Goal: Information Seeking & Learning: Find specific page/section

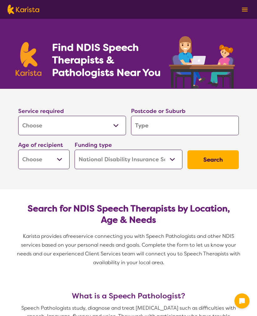
select select "[MEDICAL_DATA]"
select select "NDIS"
select select "[MEDICAL_DATA]"
select select "NDIS"
click at [148, 123] on input "search" at bounding box center [185, 125] width 108 height 19
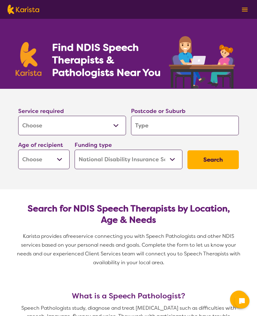
type input "6"
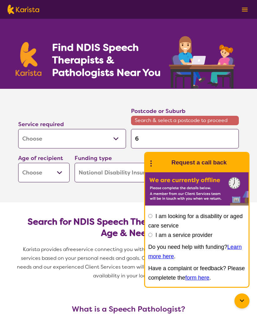
type input "61"
type input "610"
type input "6107"
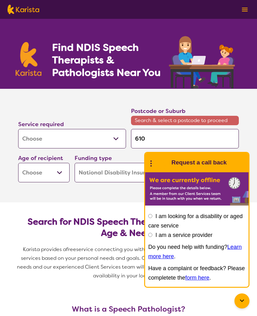
type input "6107"
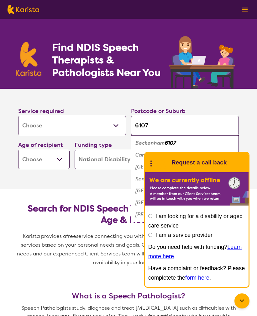
type input "6107"
click at [65, 156] on select "Early Childhood - 0 to 9 Child - 10 to 11 Adolescent - 12 to 17 Adult - 18 to 6…" at bounding box center [43, 159] width 51 height 19
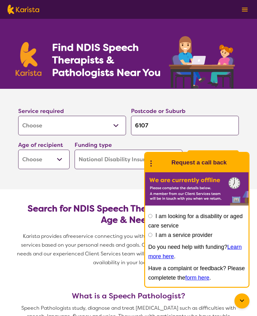
select select "EC"
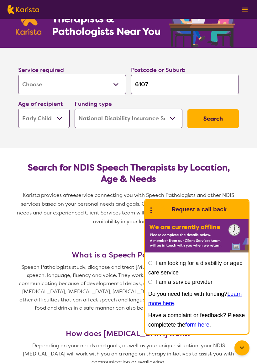
scroll to position [41, 0]
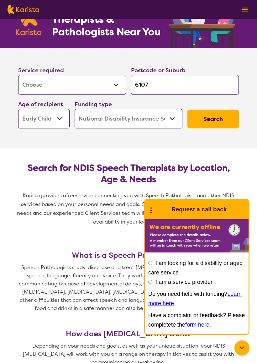
click at [210, 119] on button "Search" at bounding box center [213, 119] width 51 height 19
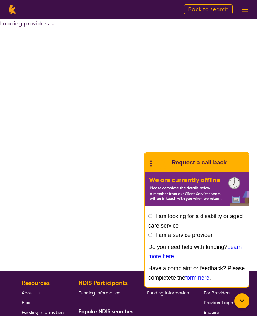
select select "by_score"
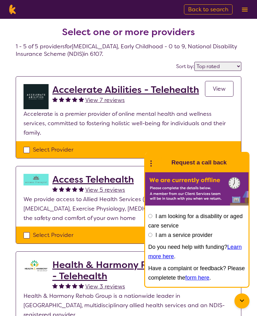
click at [155, 164] on icon at bounding box center [151, 163] width 8 height 10
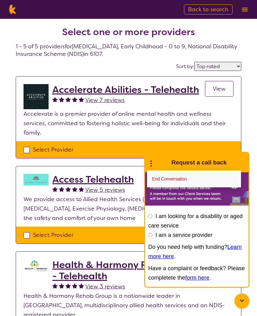
click at [169, 179] on link "End Conversation" at bounding box center [194, 178] width 94 height 17
